Goal: Task Accomplishment & Management: Manage account settings

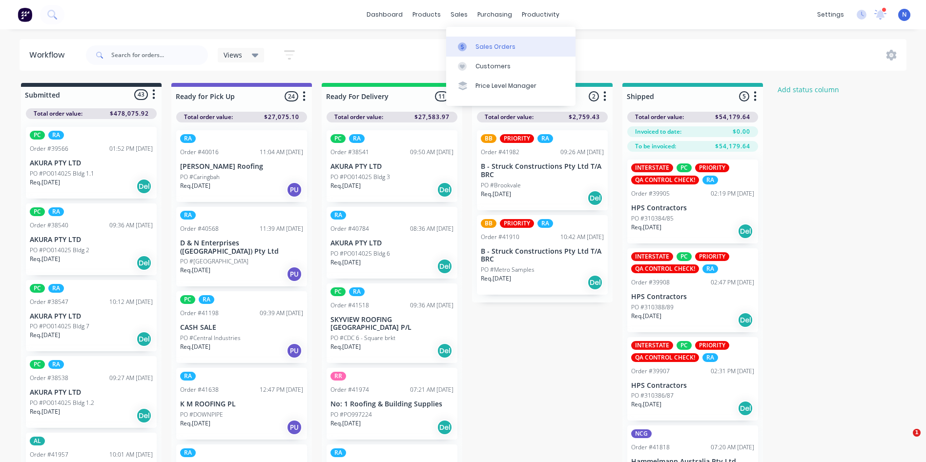
click at [492, 45] on div "Sales Orders" at bounding box center [496, 46] width 40 height 9
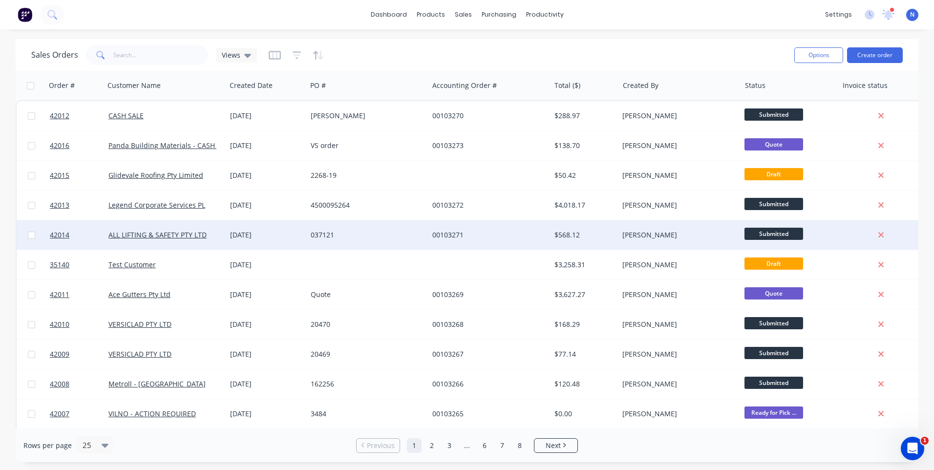
click at [440, 230] on div "00103271" at bounding box center [486, 235] width 108 height 10
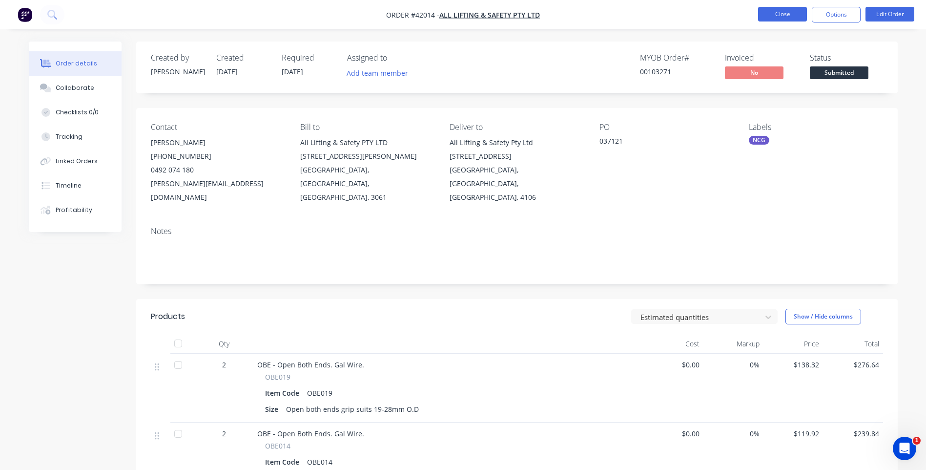
click at [775, 18] on button "Close" at bounding box center [782, 14] width 49 height 15
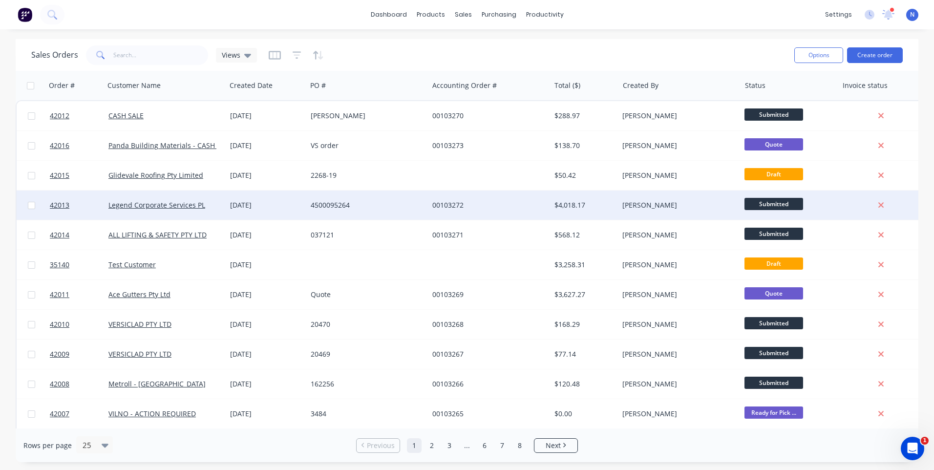
click at [312, 211] on div "4500095264" at bounding box center [368, 204] width 122 height 29
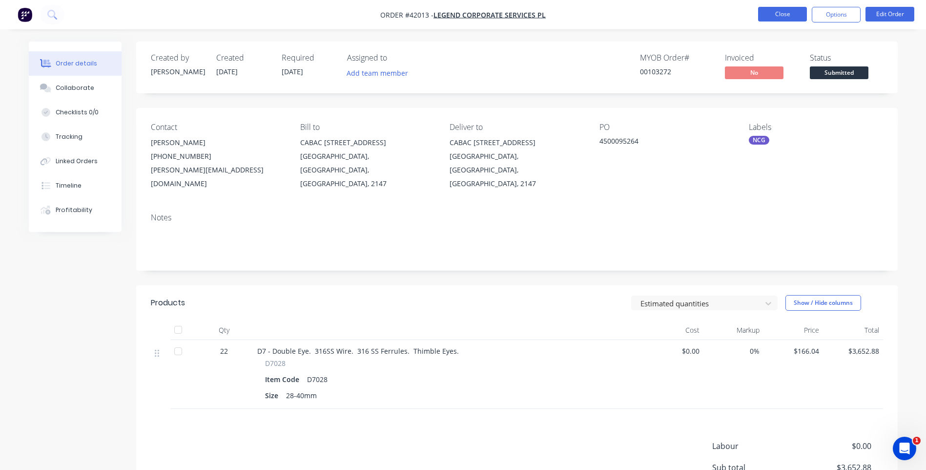
click at [766, 15] on button "Close" at bounding box center [782, 14] width 49 height 15
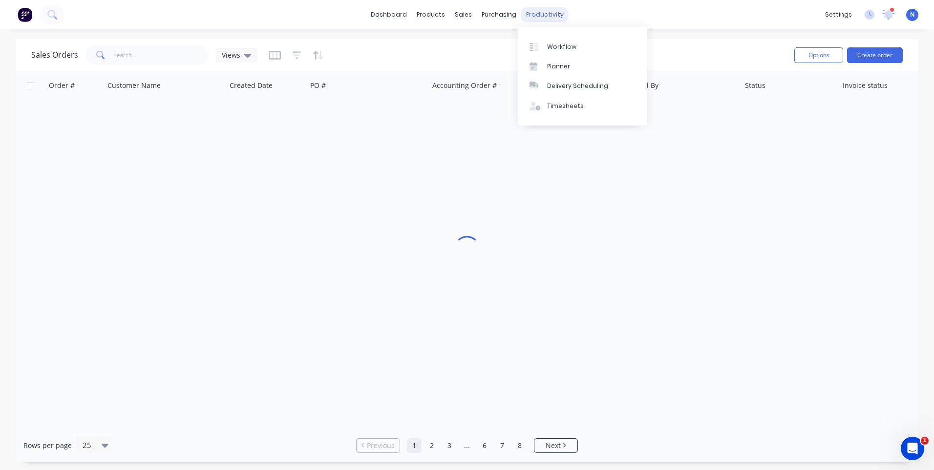
click at [555, 19] on div "productivity" at bounding box center [544, 14] width 47 height 15
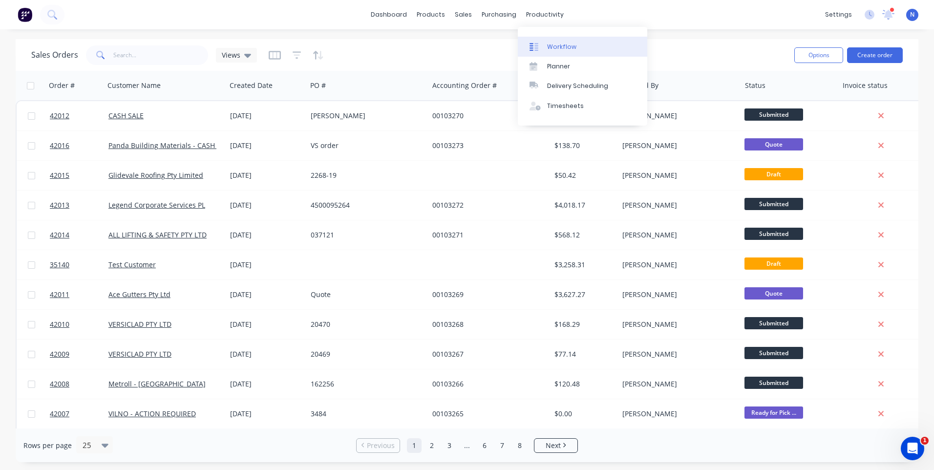
click at [576, 49] on link "Workflow" at bounding box center [582, 47] width 129 height 20
